Goal: Information Seeking & Learning: Find specific fact

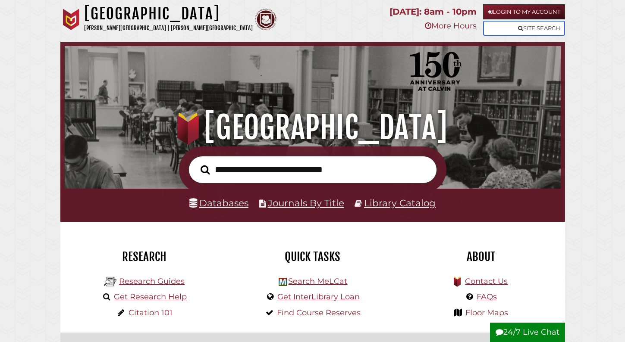
click at [493, 29] on link "Site Search" at bounding box center [524, 28] width 82 height 15
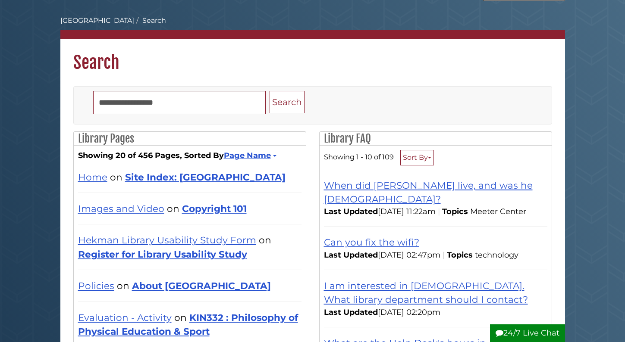
scroll to position [33, 0]
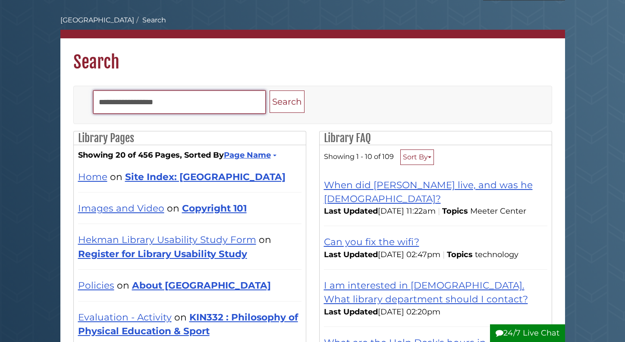
click at [209, 101] on input "Search" at bounding box center [179, 102] width 172 height 23
type input "********"
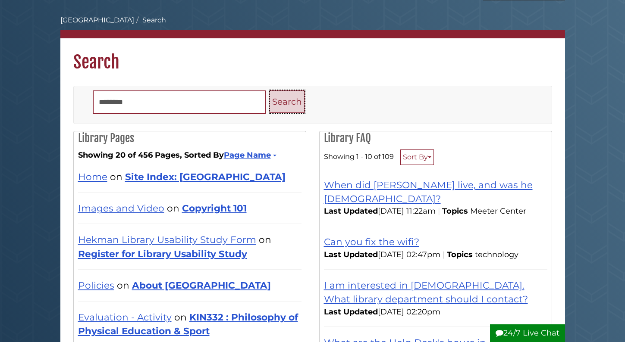
click at [275, 99] on button "Search" at bounding box center [286, 102] width 35 height 23
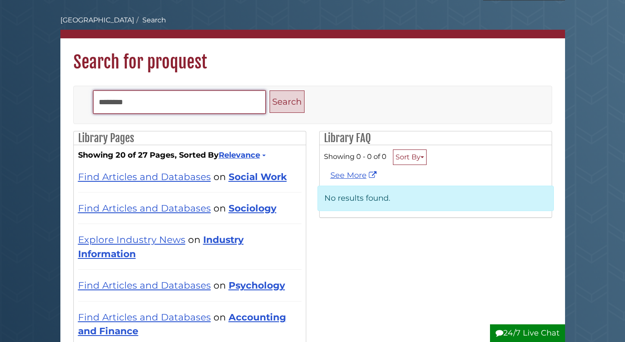
type input "********"
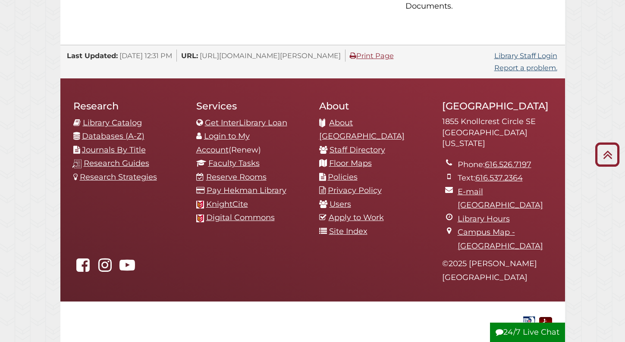
scroll to position [907, 0]
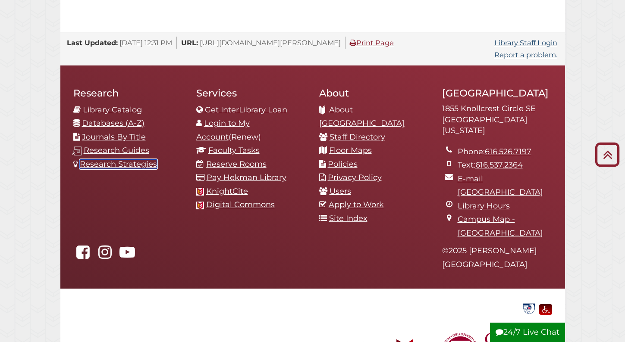
click at [122, 160] on link "Research Strategies" at bounding box center [118, 164] width 77 height 9
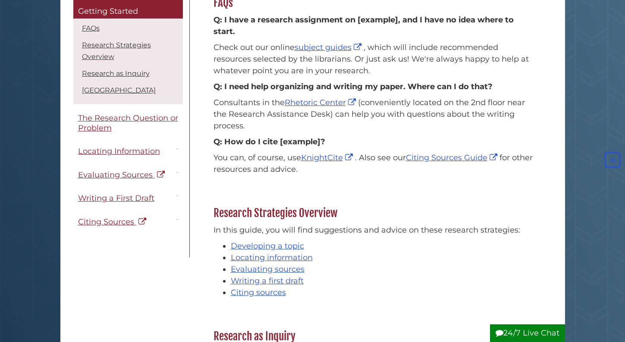
scroll to position [131, 0]
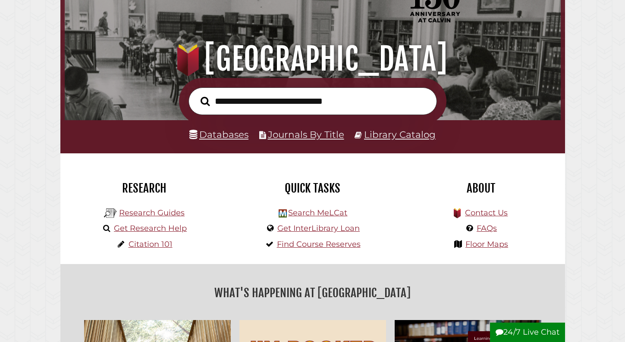
scroll to position [72, 0]
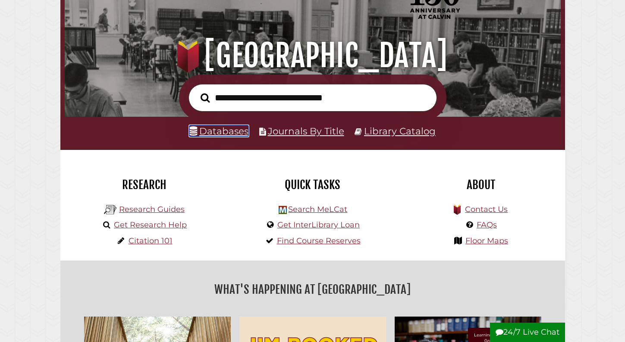
click at [211, 131] on link "Databases" at bounding box center [218, 130] width 59 height 11
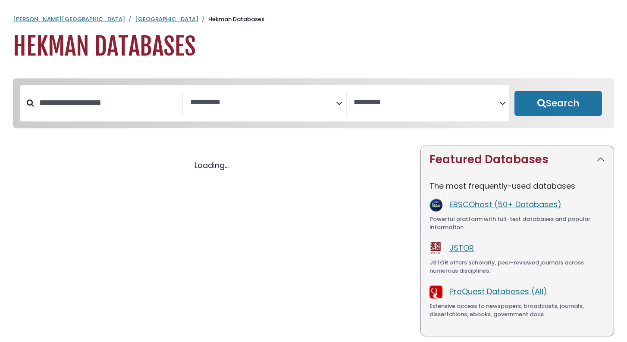
select select "Database Subject Filter"
select select "Database Vendors Filter"
select select "Database Subject Filter"
select select "Database Vendors Filter"
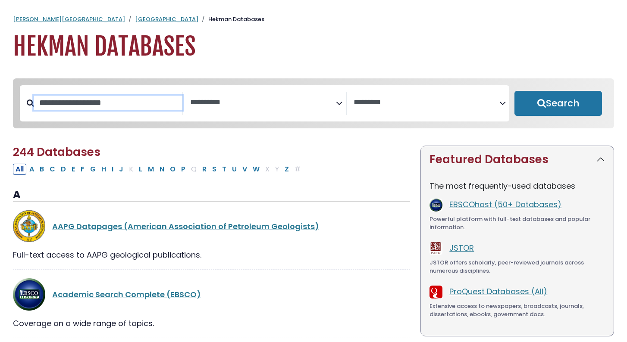
click at [112, 108] on input "Search database by title or keyword" at bounding box center [108, 103] width 148 height 14
paste input "**********"
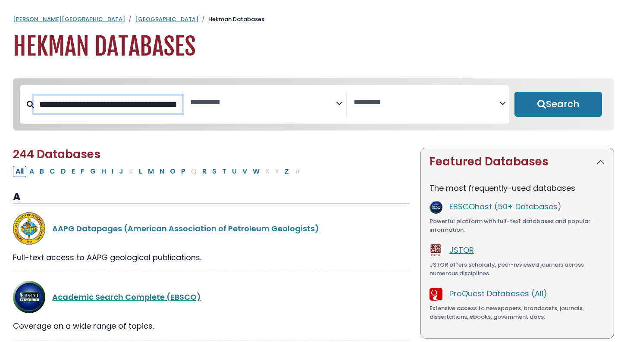
type input "**********"
click at [514, 92] on button "Search" at bounding box center [558, 104] width 88 height 25
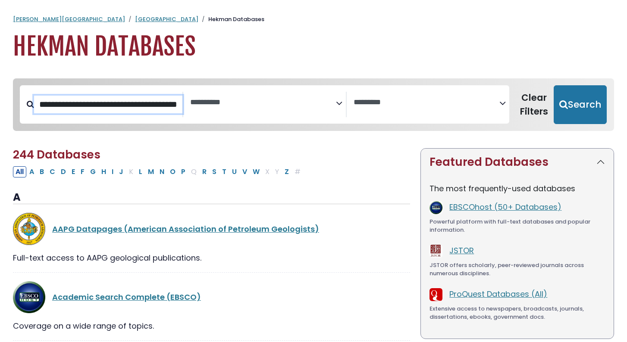
select select "Database Subject Filter"
select select "Database Vendors Filter"
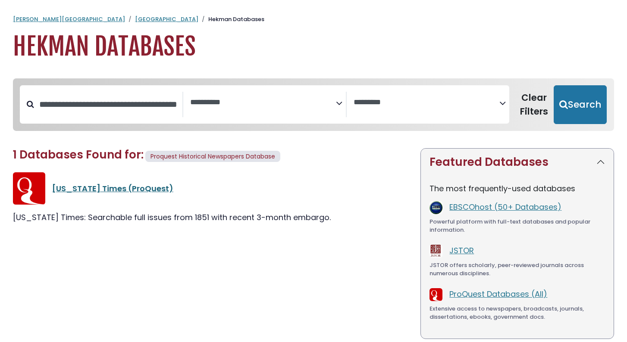
click at [85, 184] on link "New York Times (ProQuest)" at bounding box center [112, 188] width 121 height 11
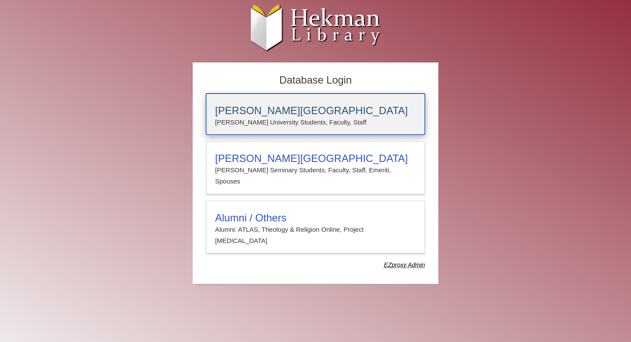
click at [244, 111] on h3 "[PERSON_NAME][GEOGRAPHIC_DATA]" at bounding box center [315, 111] width 201 height 12
